Goal: Task Accomplishment & Management: Manage account settings

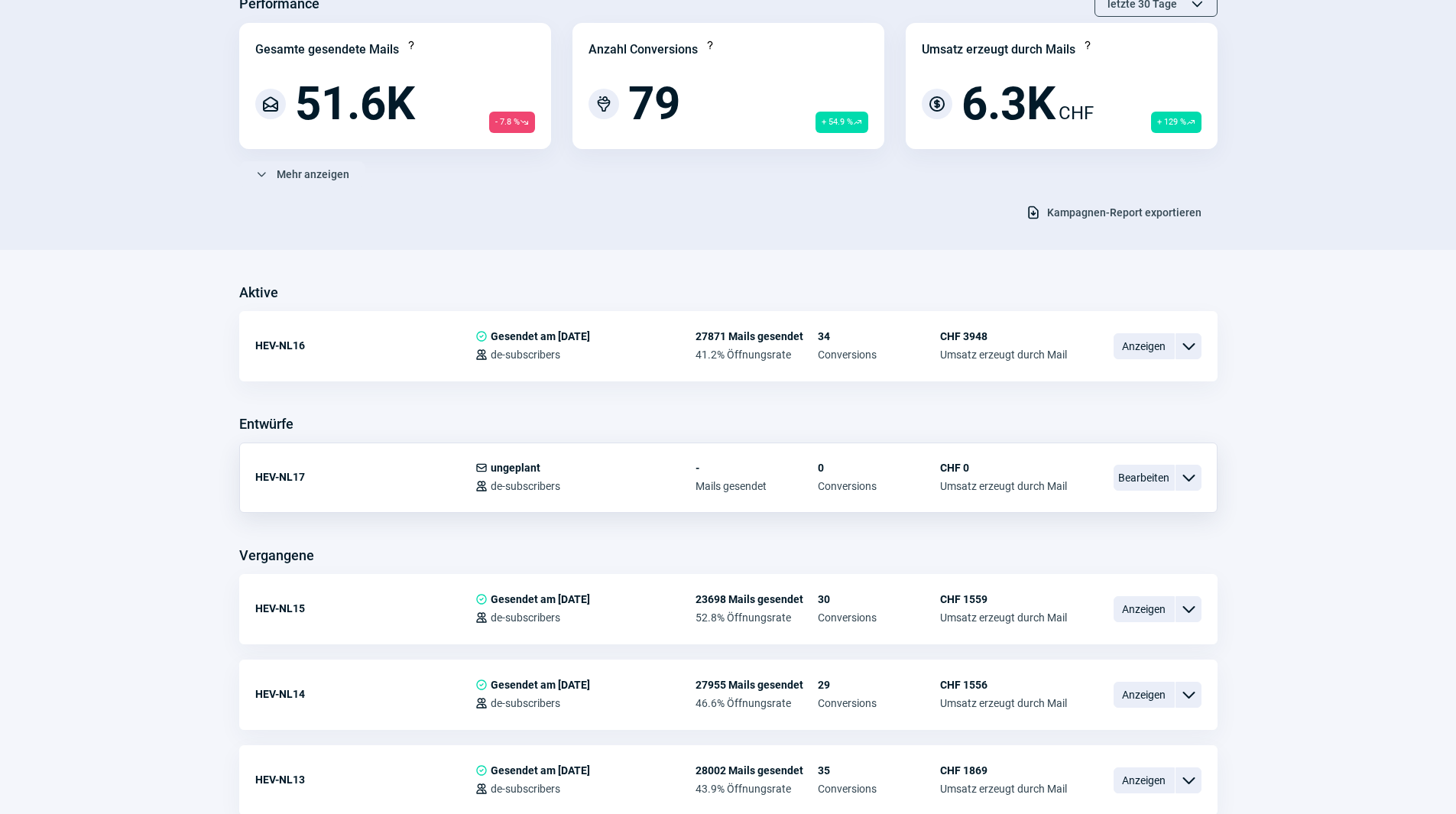
scroll to position [153, 0]
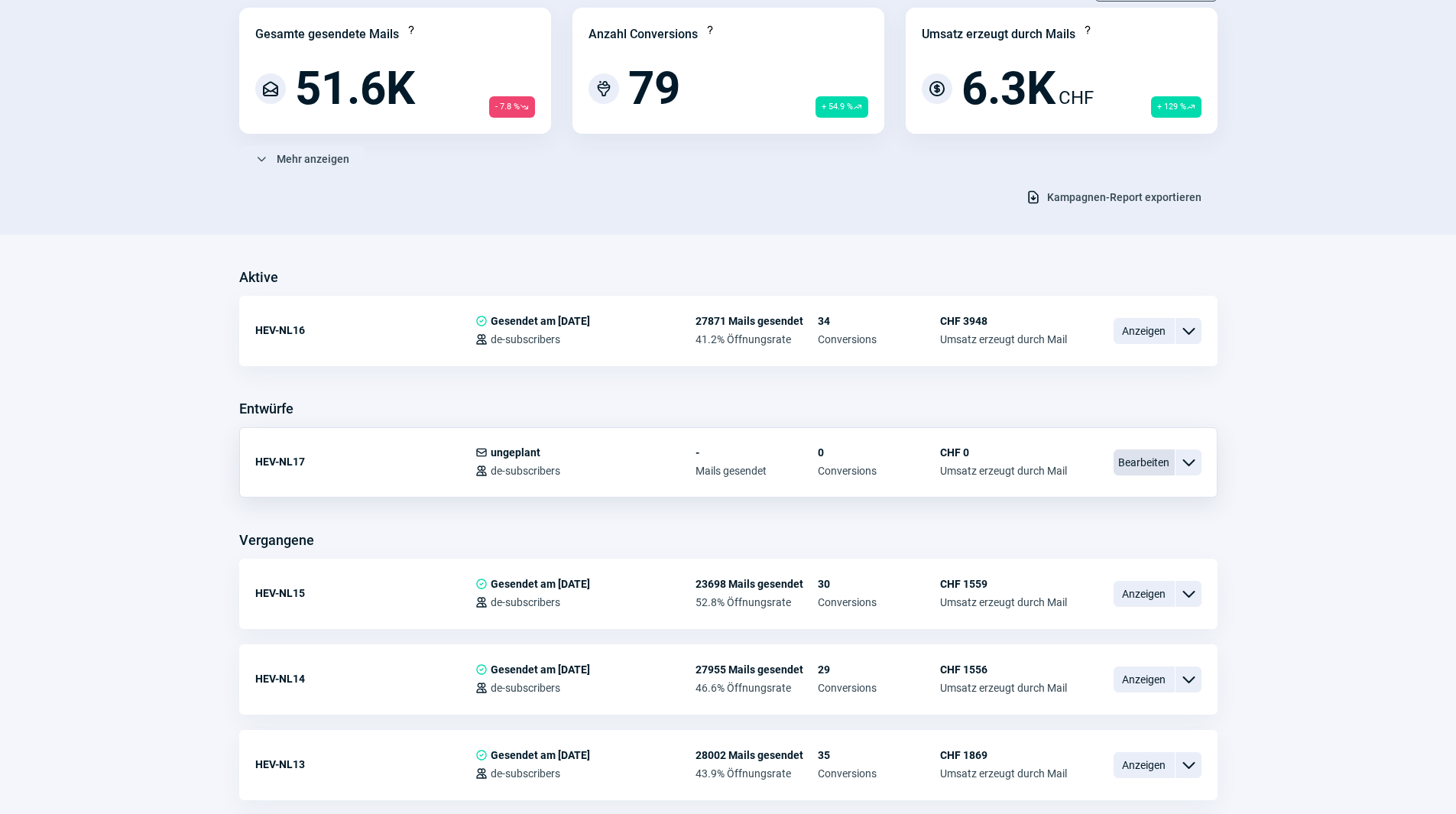
click at [1150, 466] on span "Bearbeiten" at bounding box center [1144, 462] width 61 height 26
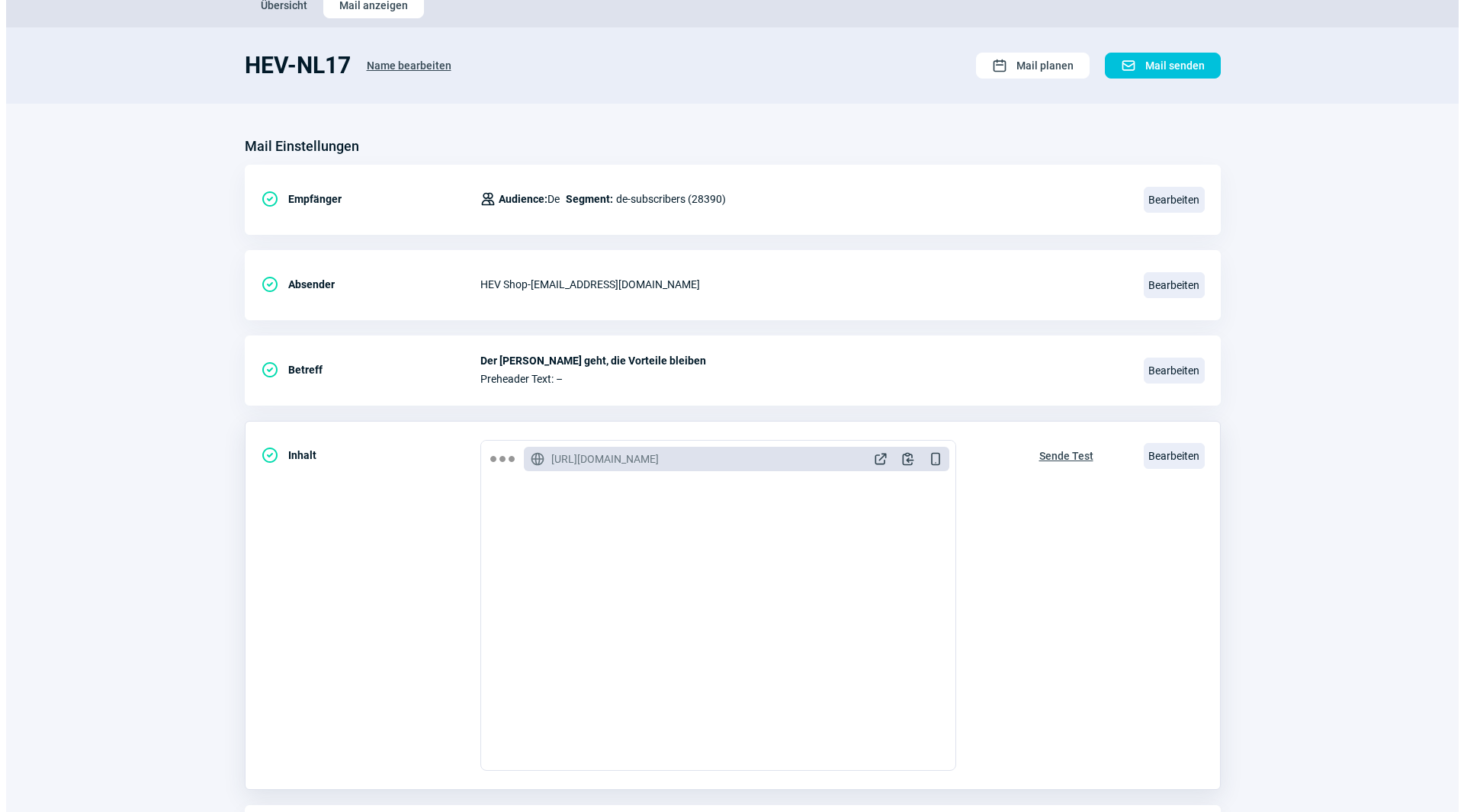
scroll to position [178, 0]
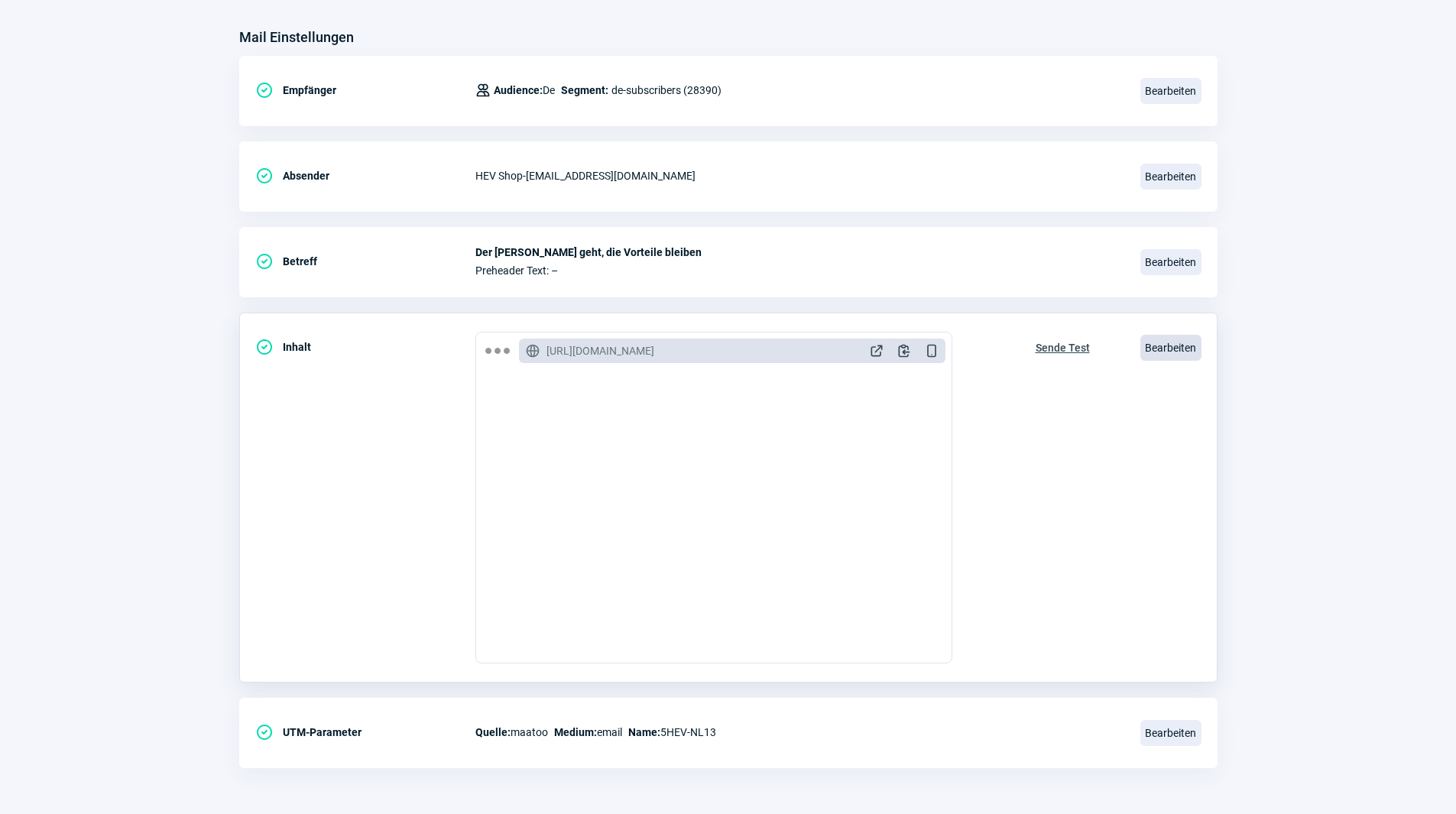
click at [1150, 342] on span "Bearbeiten" at bounding box center [1171, 348] width 61 height 26
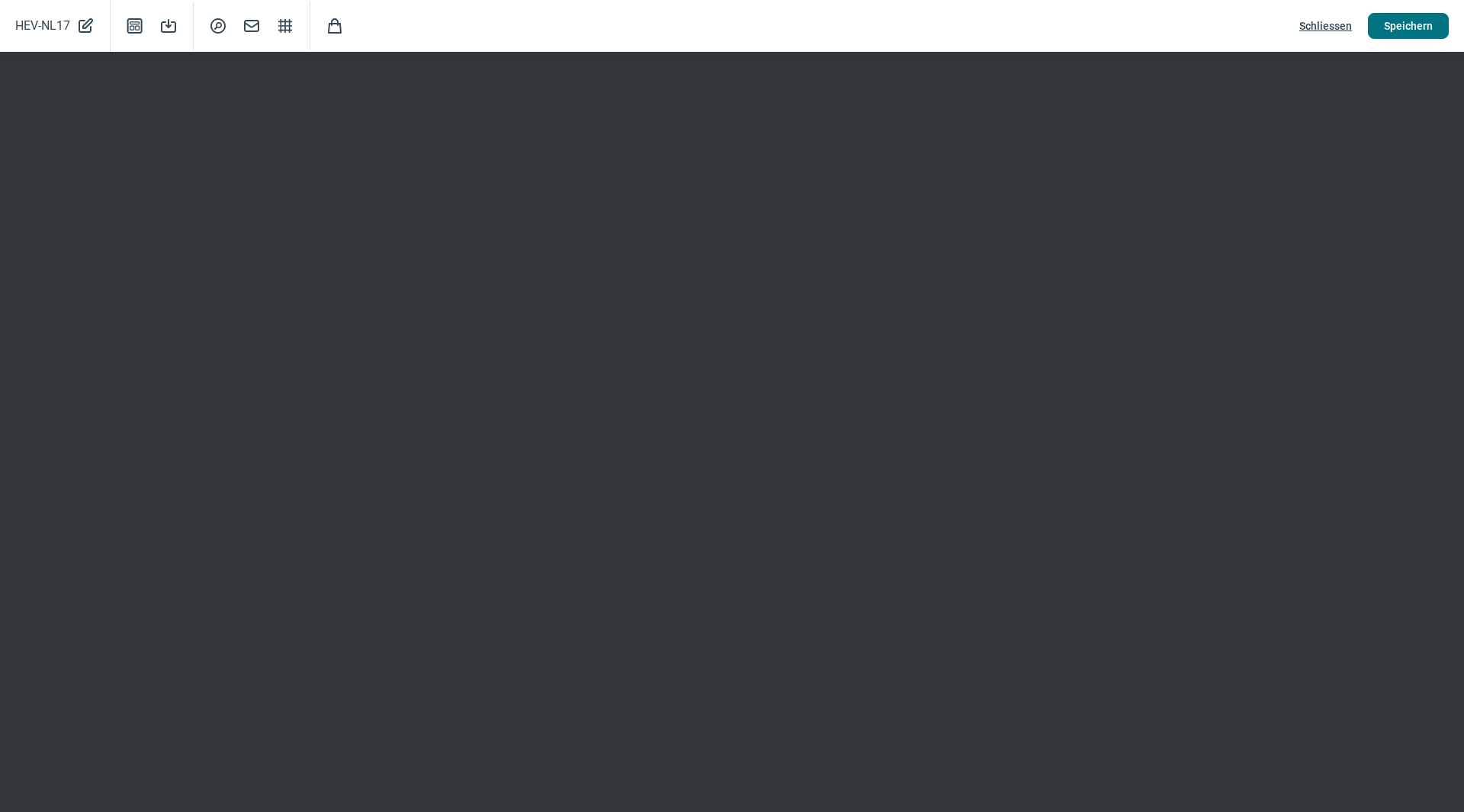
click at [1421, 22] on span "Speichern" at bounding box center [1408, 26] width 49 height 24
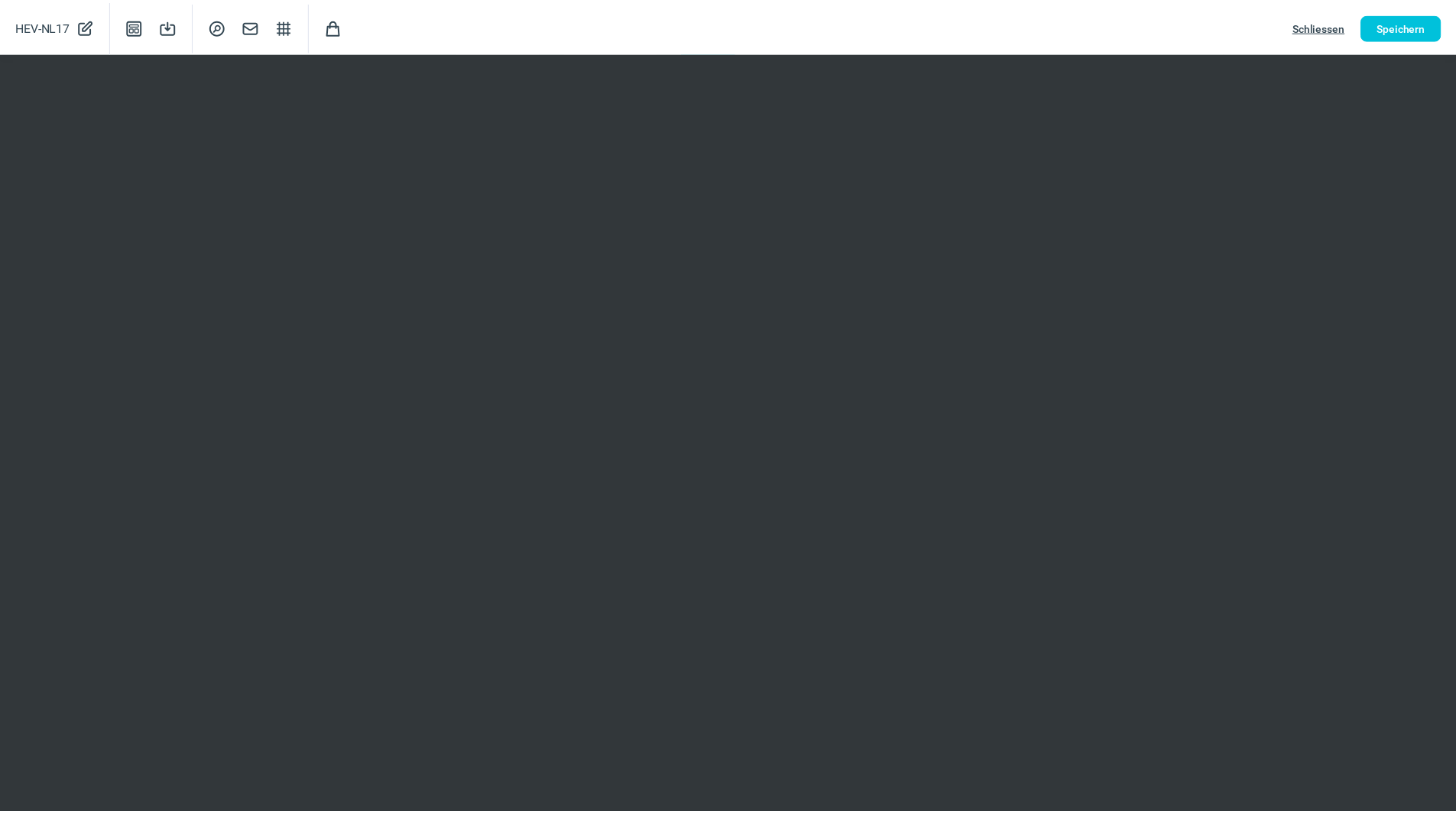
scroll to position [0, 0]
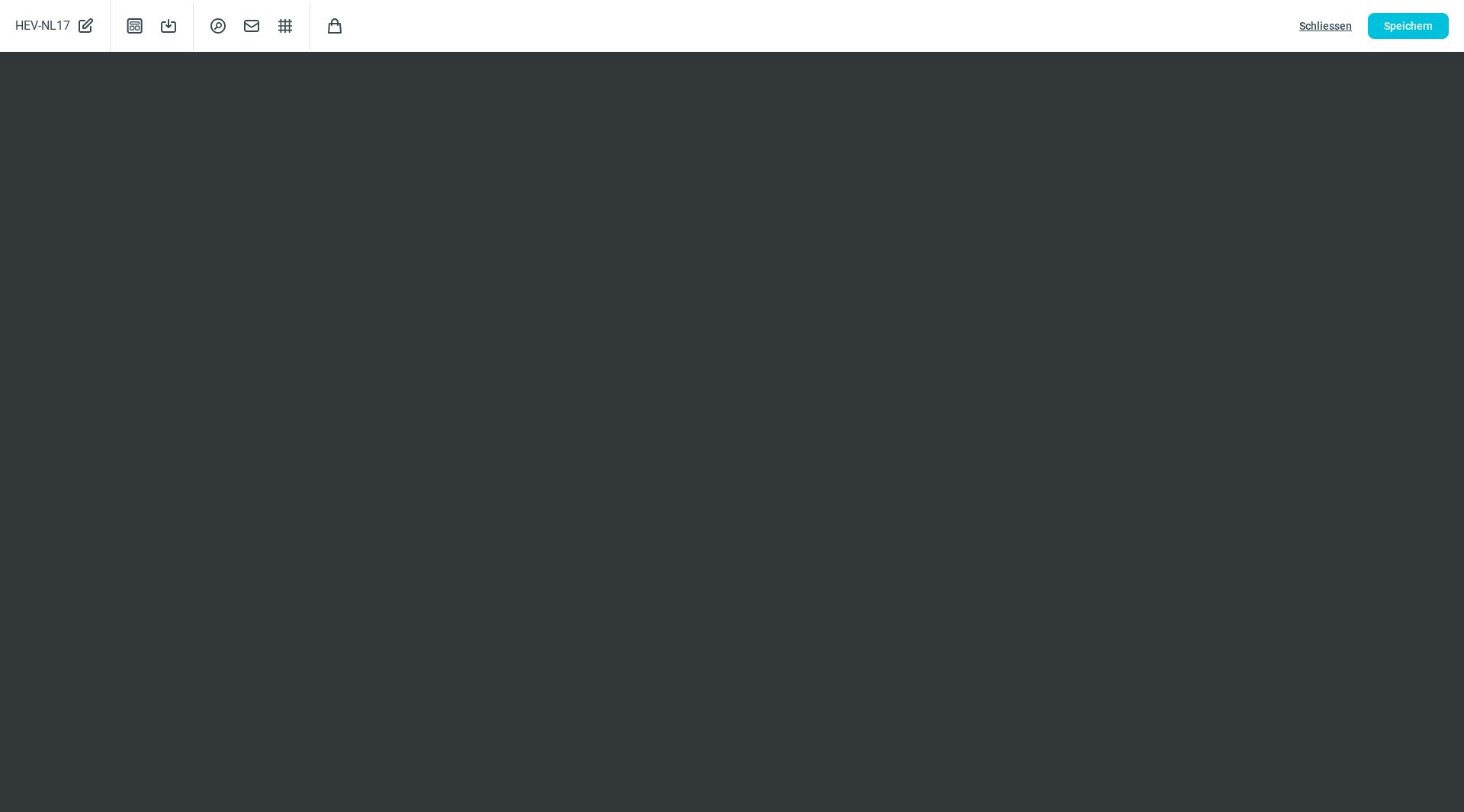
click at [1335, 26] on span "Schliessen" at bounding box center [1325, 26] width 53 height 24
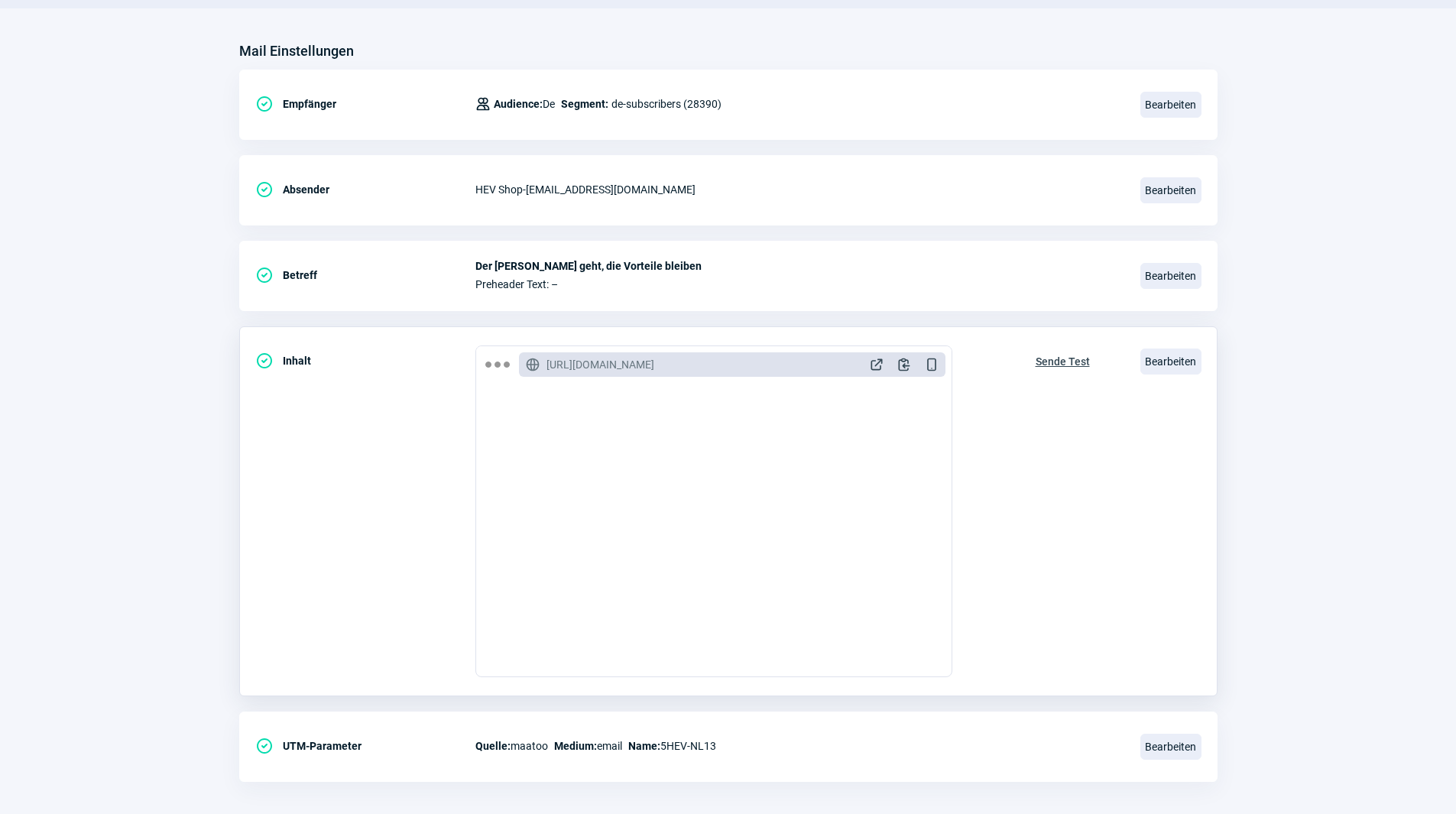
scroll to position [178, 0]
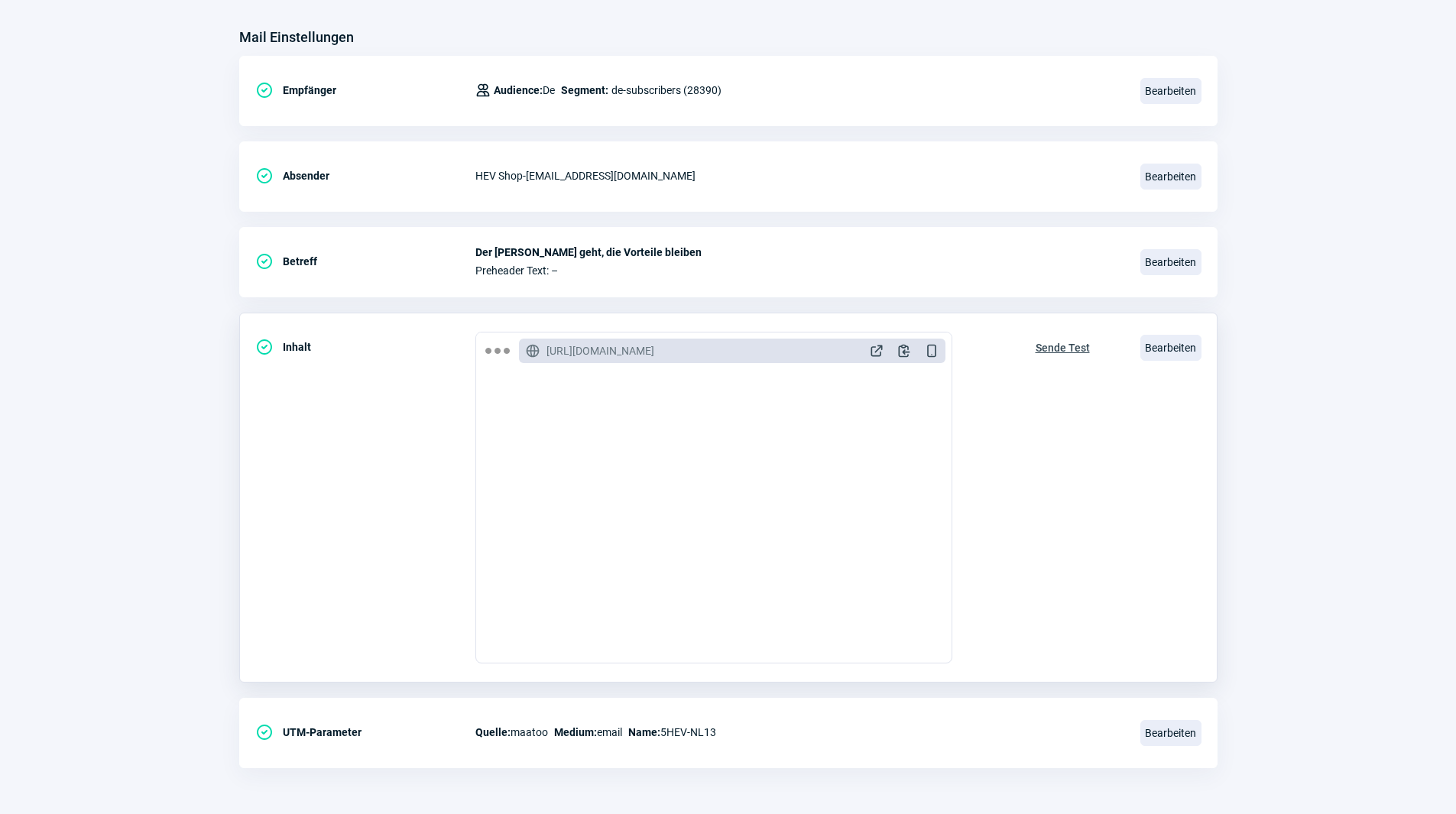
click at [1067, 346] on span "Sende Test" at bounding box center [1063, 348] width 54 height 24
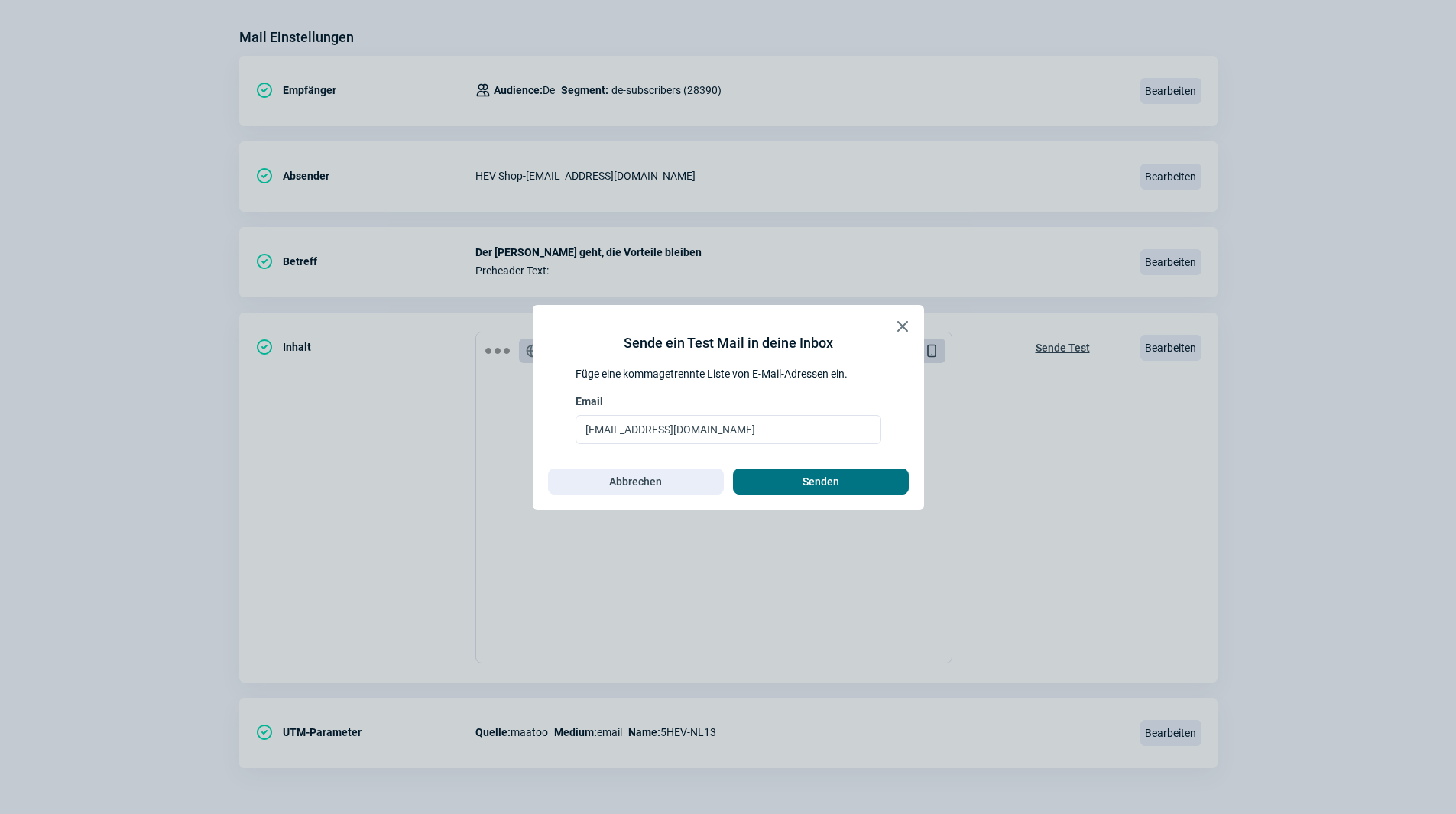
click at [807, 475] on span "Senden" at bounding box center [821, 482] width 37 height 24
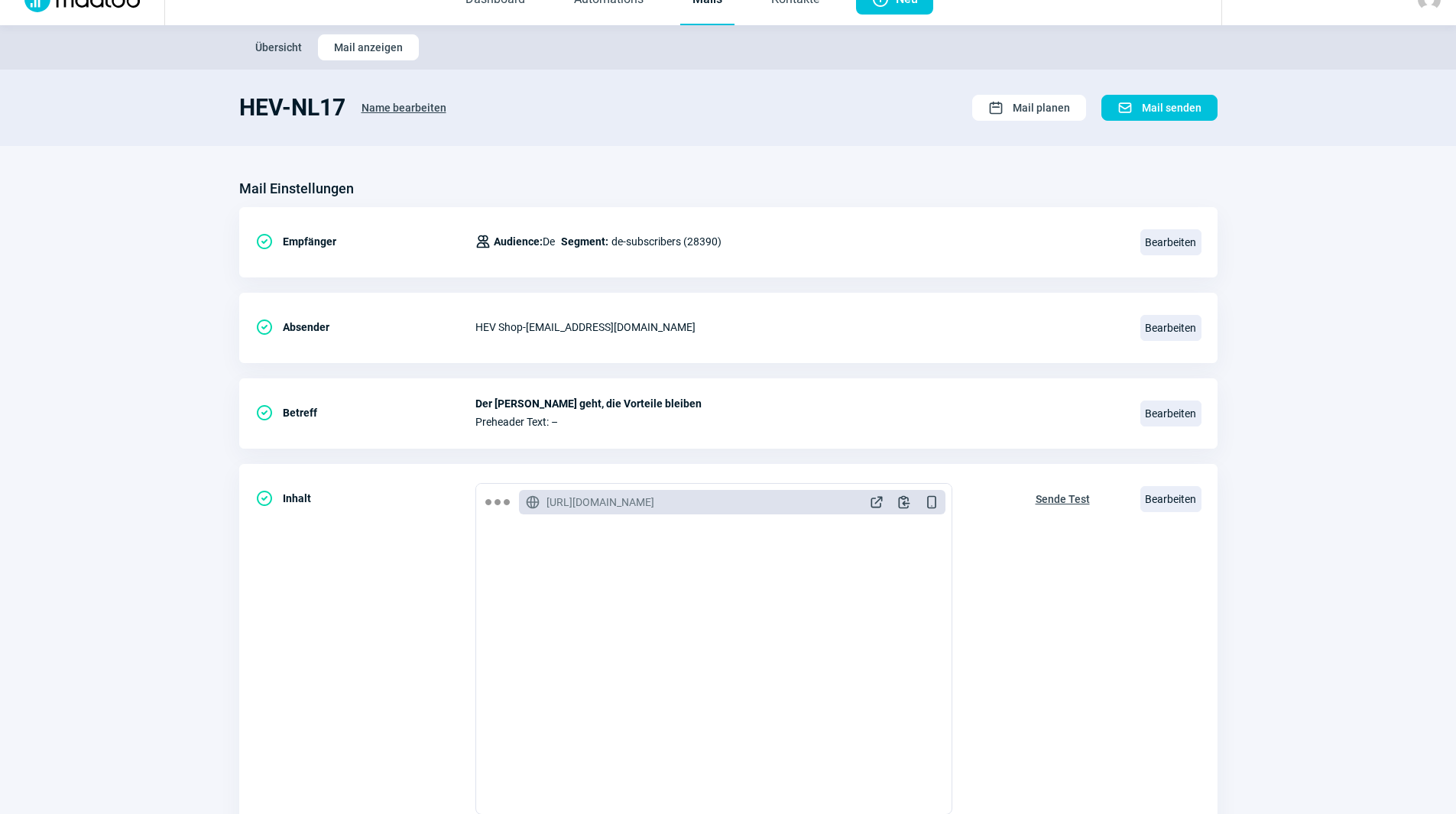
scroll to position [0, 0]
